Goal: Find contact information: Find contact information

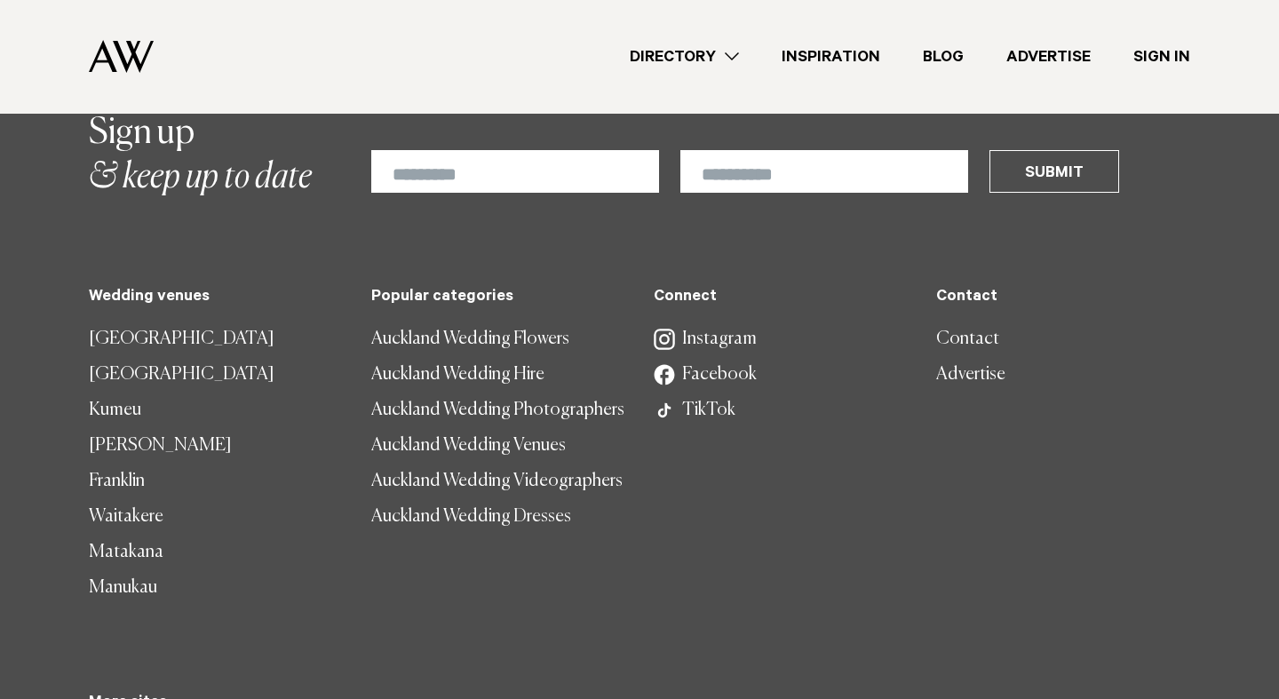
scroll to position [5408, 0]
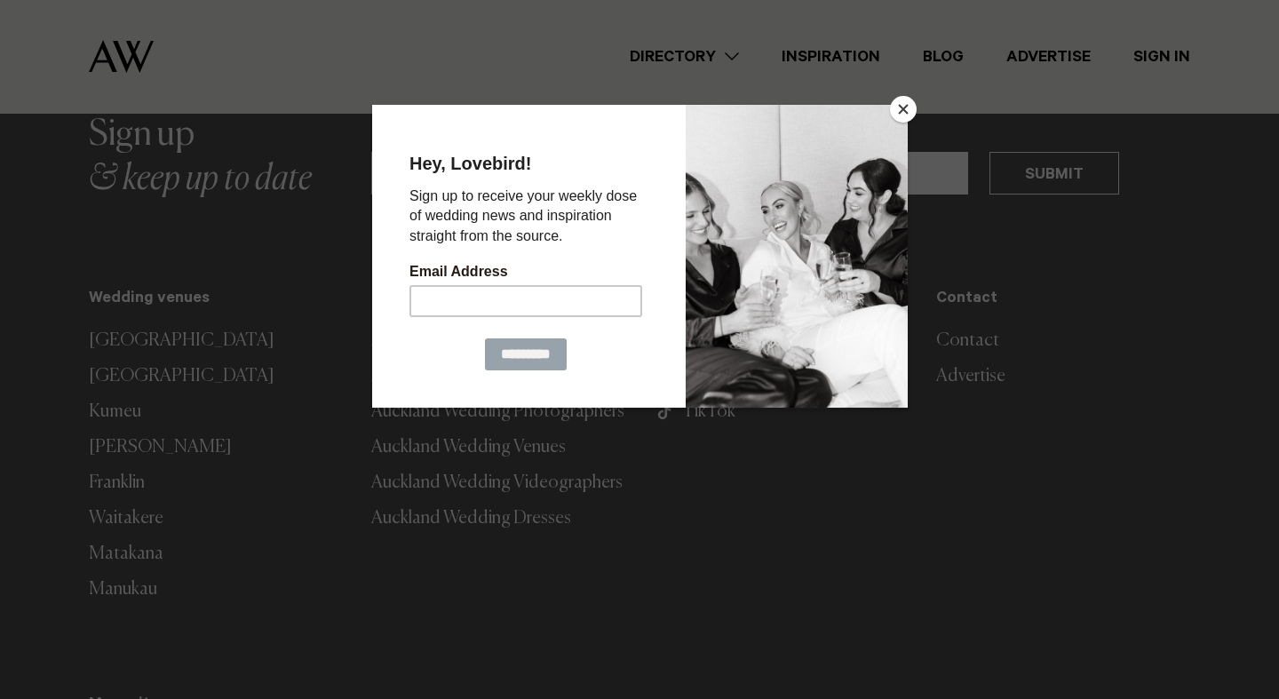
click at [962, 161] on div at bounding box center [639, 349] width 1279 height 699
click at [901, 107] on button "Close" at bounding box center [903, 109] width 27 height 27
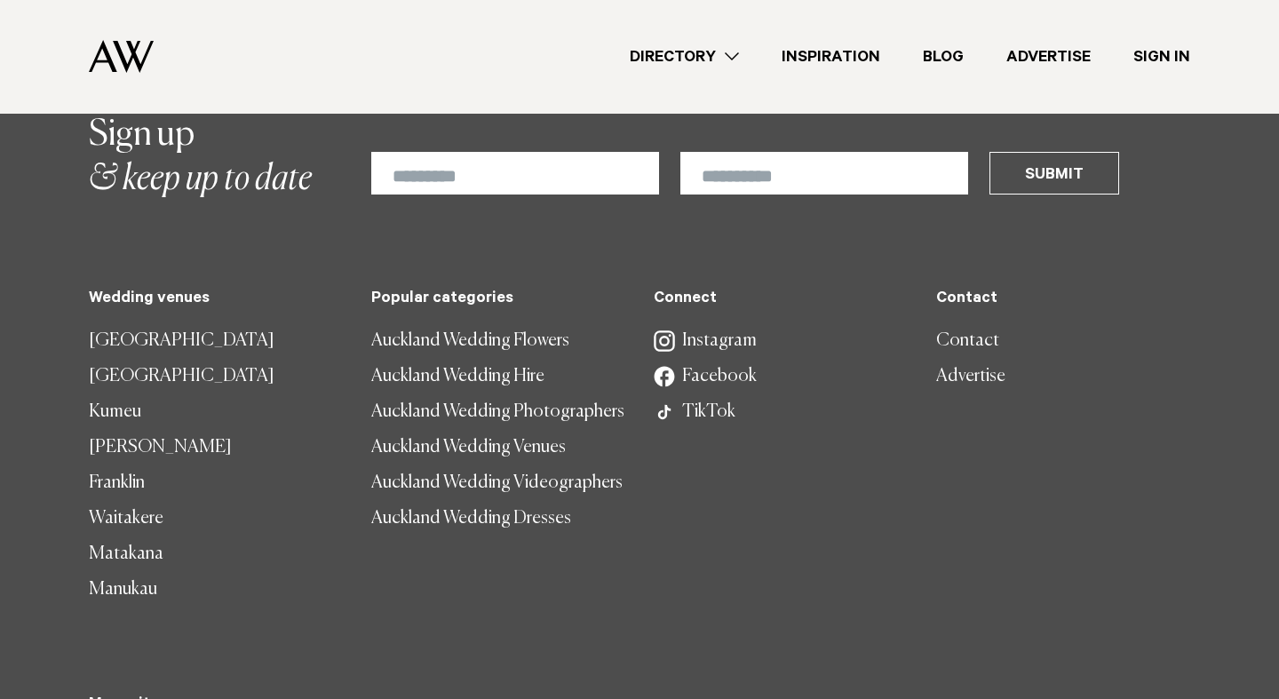
click at [945, 323] on link "Contact" at bounding box center [1063, 341] width 254 height 36
